Goal: Transaction & Acquisition: Purchase product/service

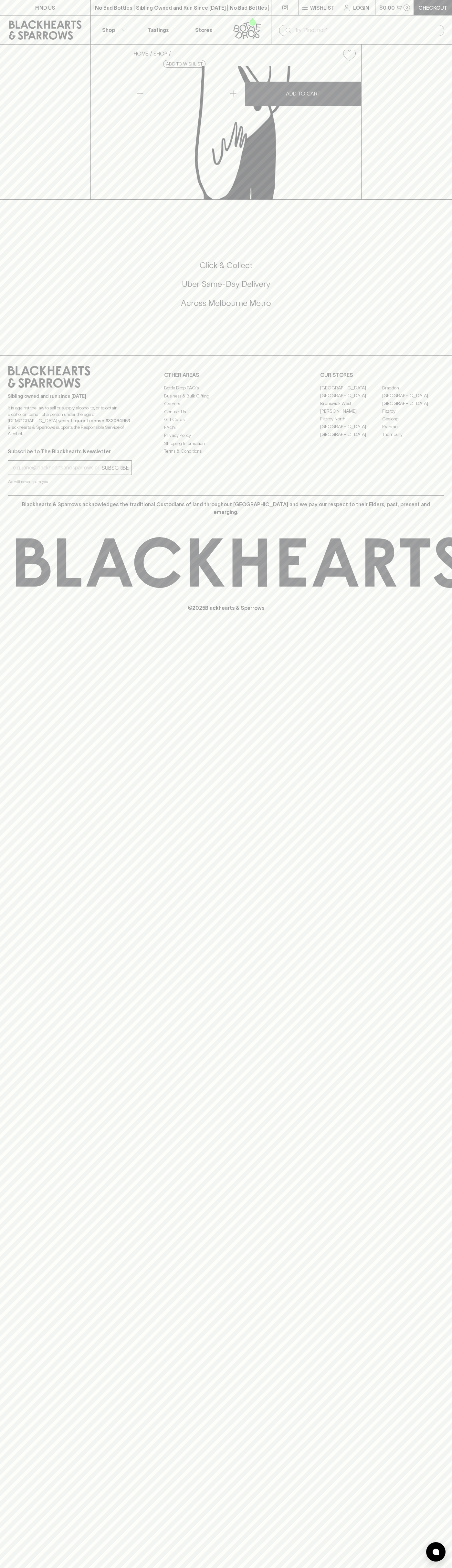
click at [320, 6] on p "Wishlist" at bounding box center [322, 7] width 24 height 8
click at [160, 1567] on html "FIND US | No Bad Bottles | Sibling Owned and Run Since [DATE] | No Bad Bottles …" at bounding box center [226, 784] width 452 height 1568
click at [24, 1183] on div at bounding box center [226, 784] width 452 height 1568
